Goal: Task Accomplishment & Management: Manage account settings

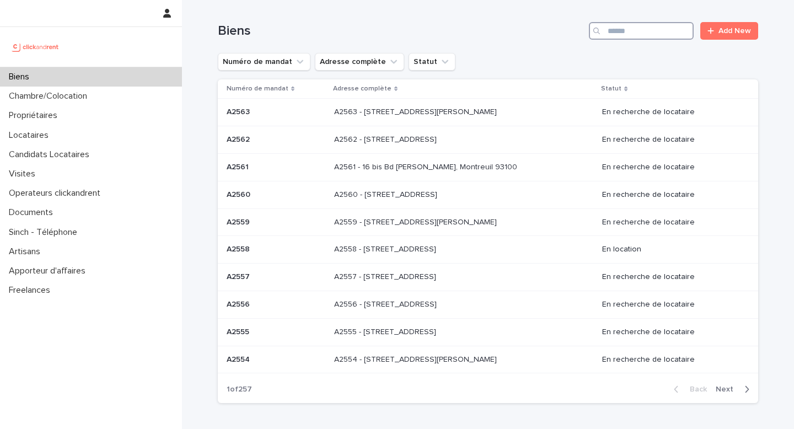
click at [617, 34] on input "Search" at bounding box center [641, 31] width 105 height 18
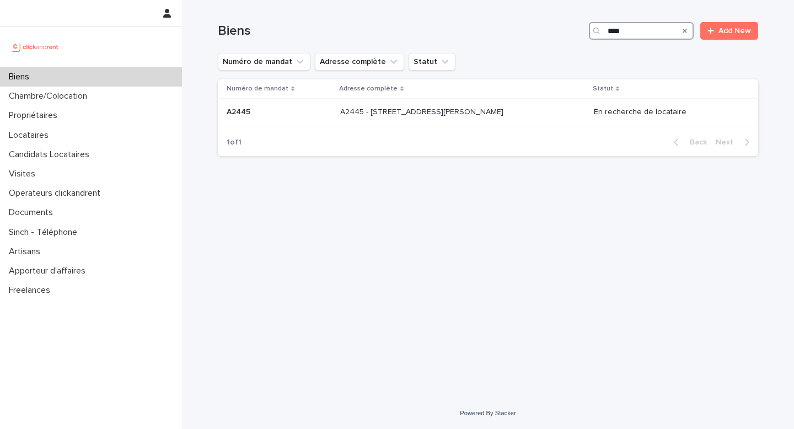
click at [617, 33] on input "****" at bounding box center [641, 31] width 105 height 18
type input "****"
click at [454, 115] on p "A2545 - [STREET_ADDRESS]" at bounding box center [415, 111] width 105 height 12
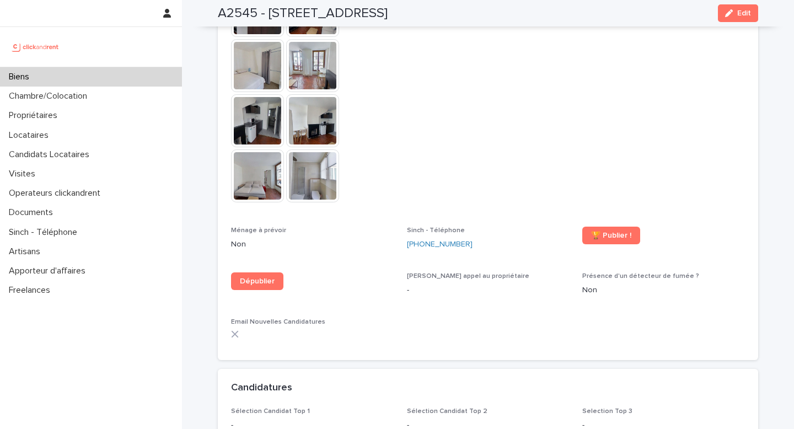
scroll to position [2785, 0]
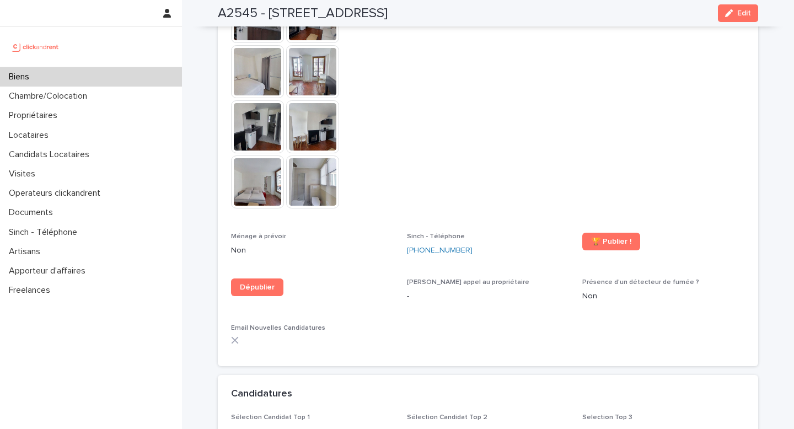
click at [321, 173] on img at bounding box center [312, 181] width 53 height 53
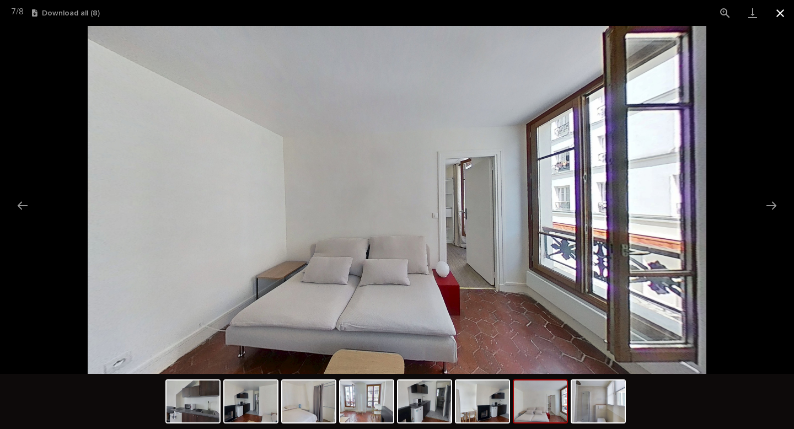
click at [782, 15] on button "Close gallery" at bounding box center [780, 13] width 28 height 26
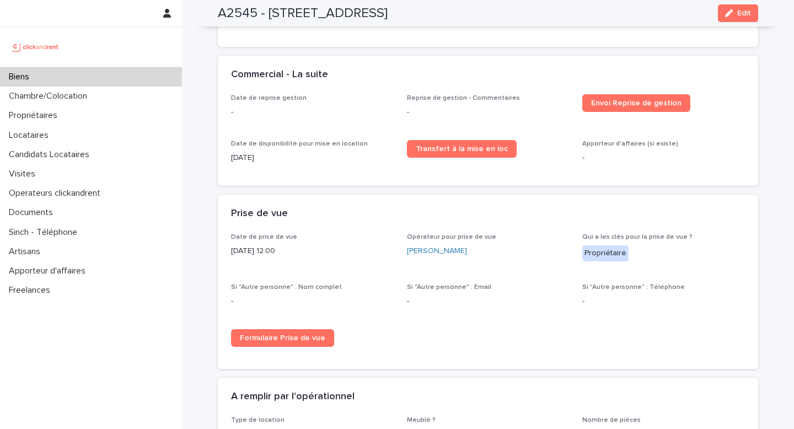
scroll to position [1499, 0]
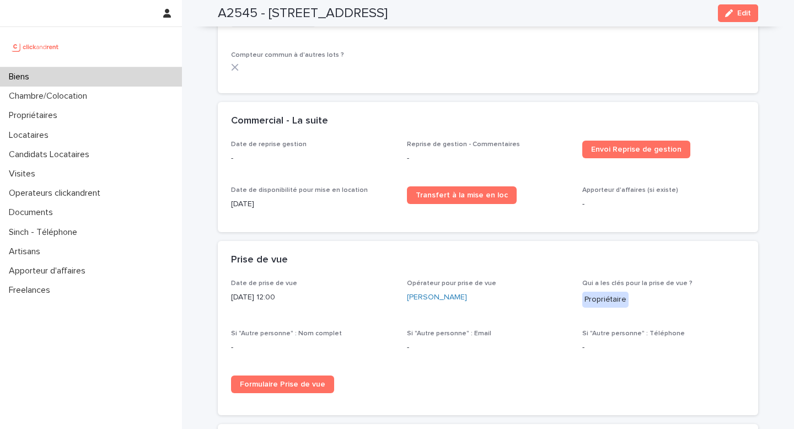
drag, startPoint x: 212, startPoint y: 10, endPoint x: 491, endPoint y: 12, distance: 279.0
click at [491, 12] on div "A2545 - [STREET_ADDRESS] Edit" at bounding box center [487, 13] width 593 height 26
copy h2 "A2545 - [STREET_ADDRESS]"
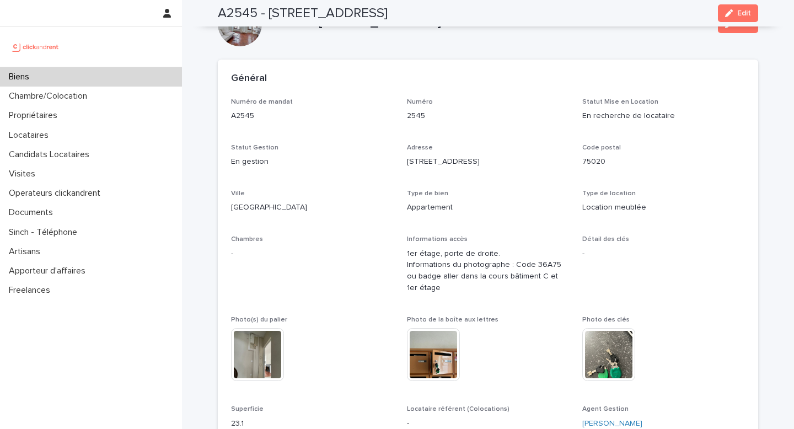
scroll to position [0, 0]
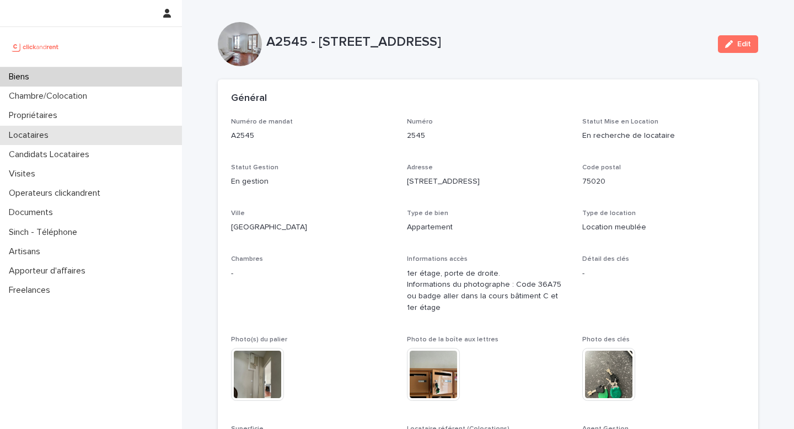
click at [32, 136] on p "Locataires" at bounding box center [30, 135] width 53 height 10
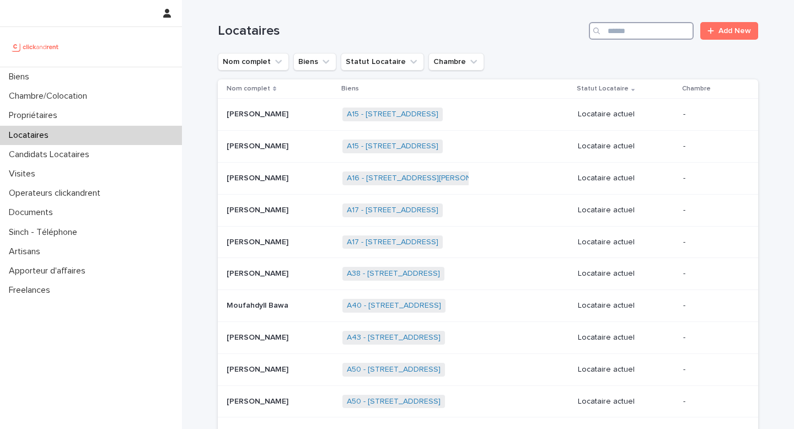
click at [614, 27] on input "Search" at bounding box center [641, 31] width 105 height 18
paste input "**********"
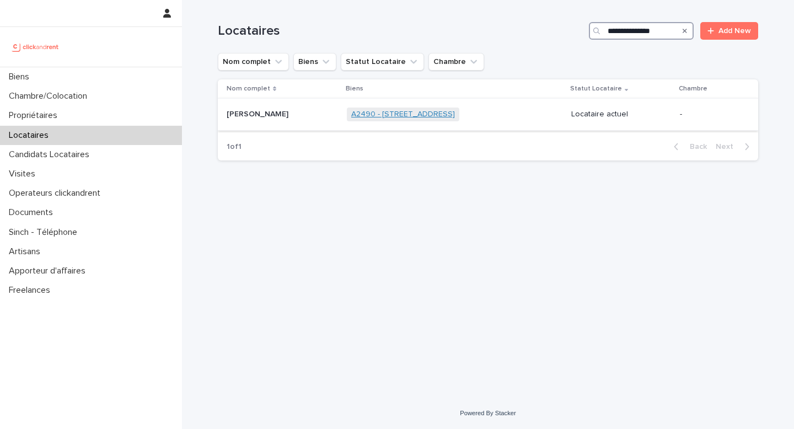
type input "**********"
click at [380, 114] on link "A2490 - [STREET_ADDRESS]" at bounding box center [403, 114] width 104 height 9
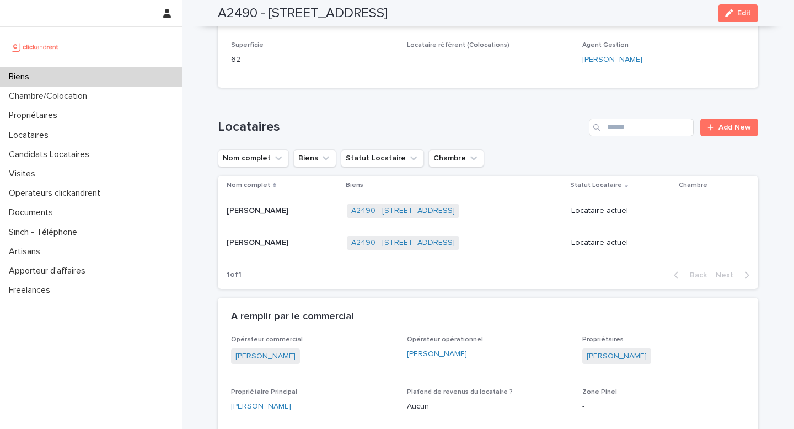
scroll to position [672, 0]
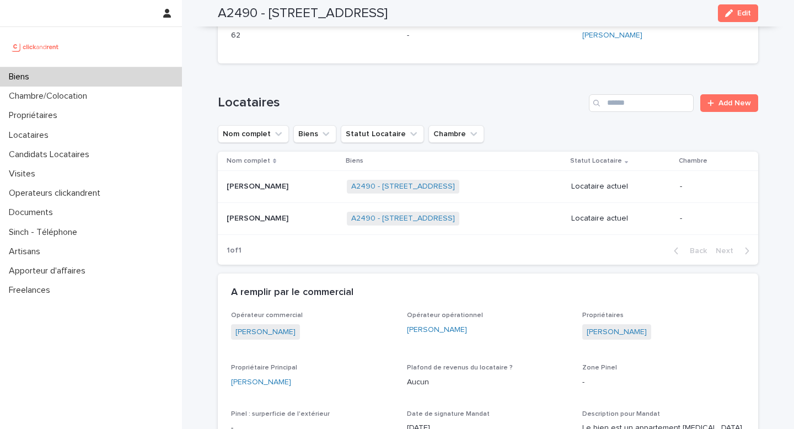
click at [506, 216] on div "A2490 - [STREET_ADDRESS] + 0" at bounding box center [455, 218] width 216 height 23
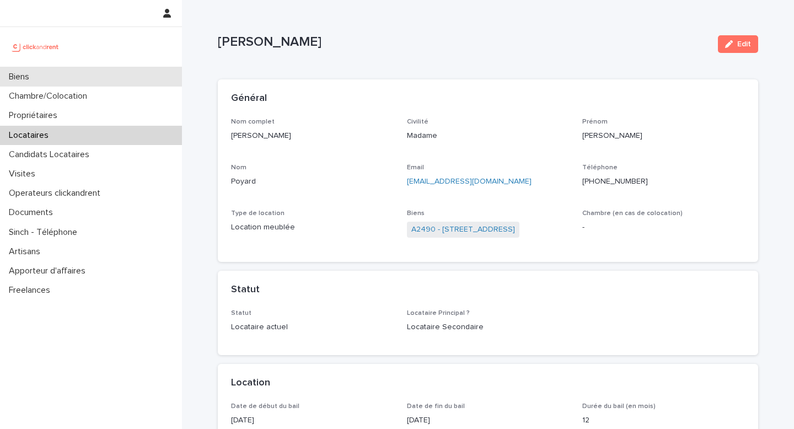
click at [49, 79] on div "Biens" at bounding box center [91, 76] width 182 height 19
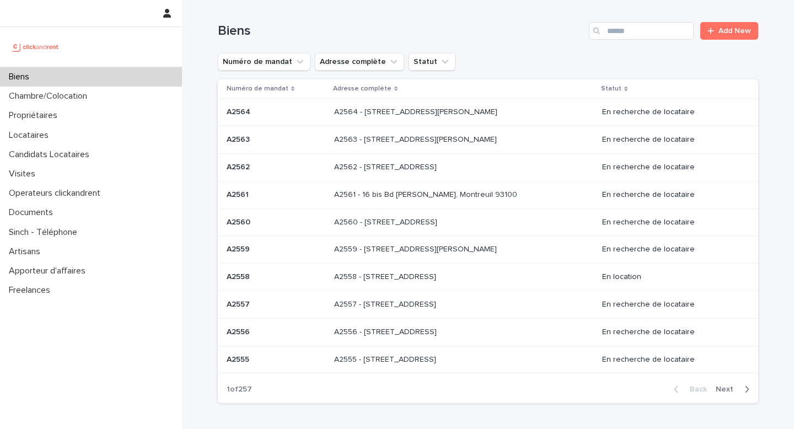
click at [351, 167] on p "A2562 - [STREET_ADDRESS]" at bounding box center [386, 166] width 105 height 12
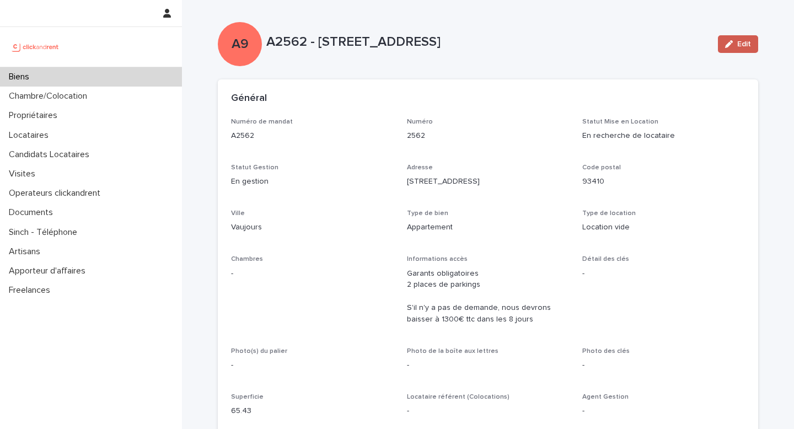
click at [742, 40] on button "Edit" at bounding box center [738, 44] width 40 height 18
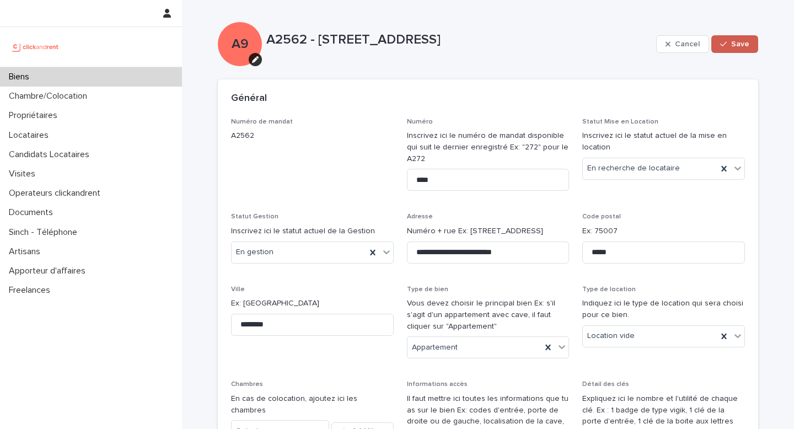
click at [737, 43] on span "Save" at bounding box center [740, 44] width 18 height 8
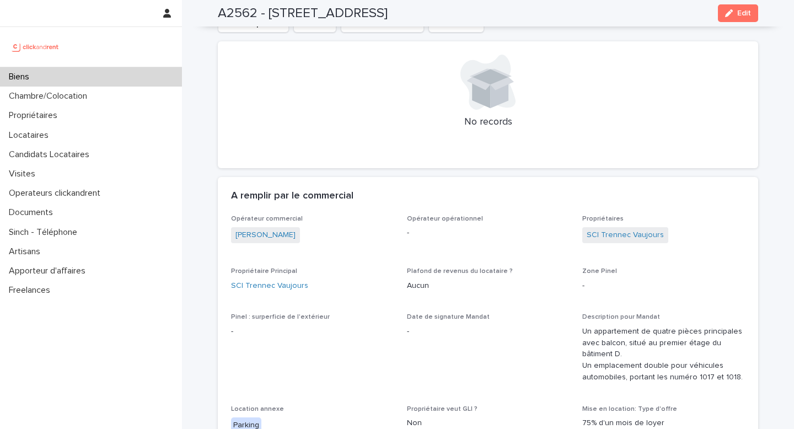
scroll to position [509, 0]
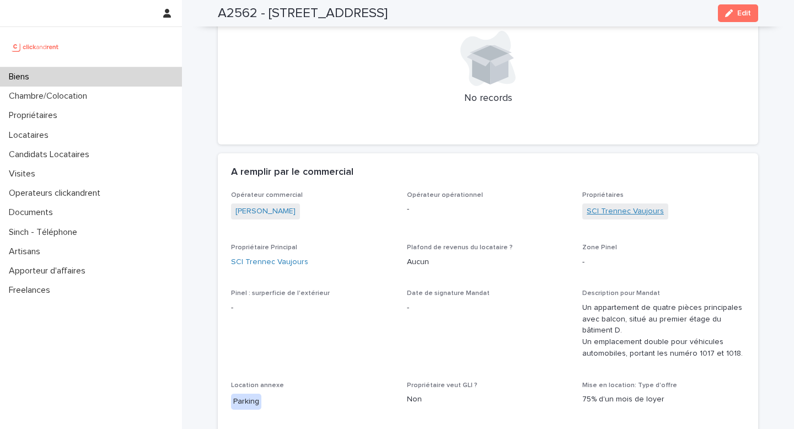
click at [608, 215] on link "SCI Trennec Vaujours" at bounding box center [625, 212] width 77 height 12
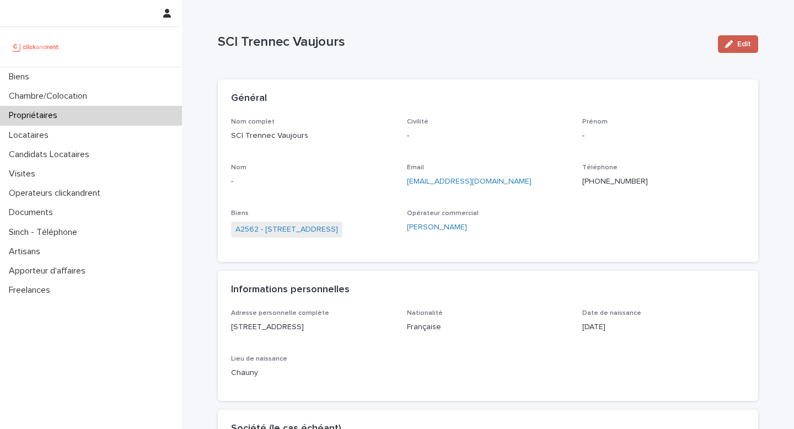
click at [742, 46] on span "Edit" at bounding box center [744, 44] width 14 height 8
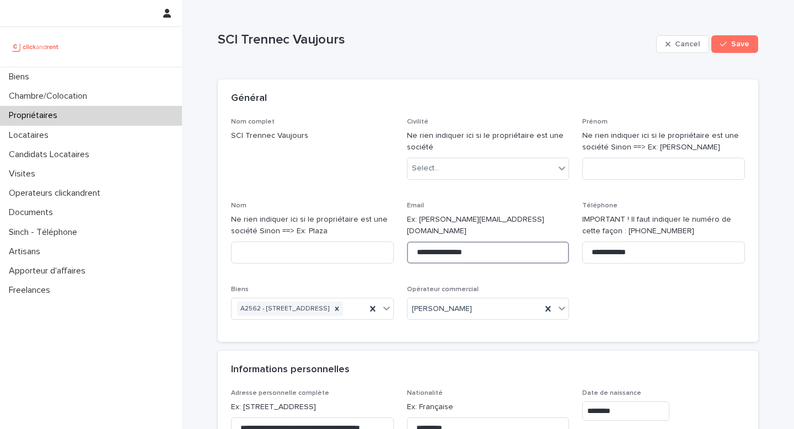
click at [470, 241] on input "**********" at bounding box center [488, 252] width 163 height 22
paste input "*"
type input "**********"
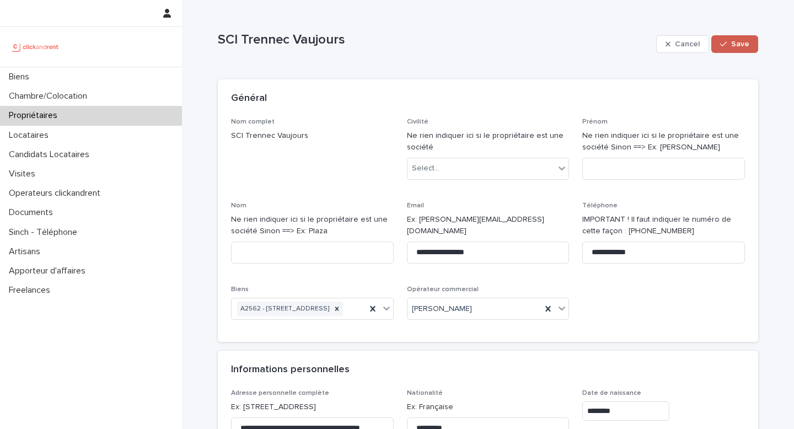
click at [726, 50] on button "Save" at bounding box center [734, 44] width 47 height 18
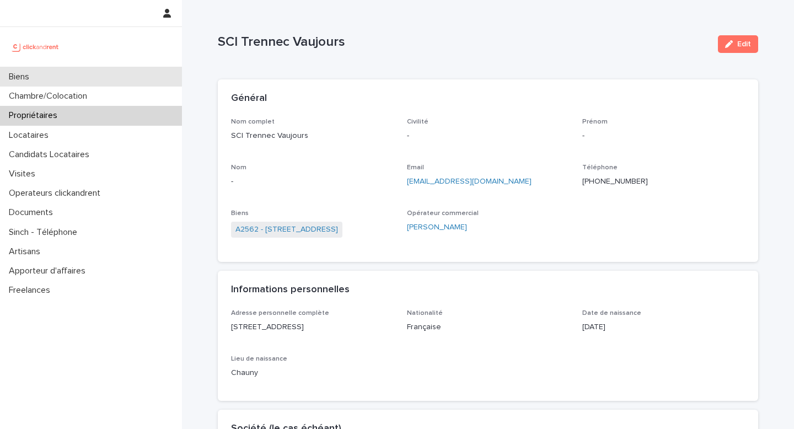
click at [19, 72] on p "Biens" at bounding box center [21, 77] width 34 height 10
